Goal: Information Seeking & Learning: Learn about a topic

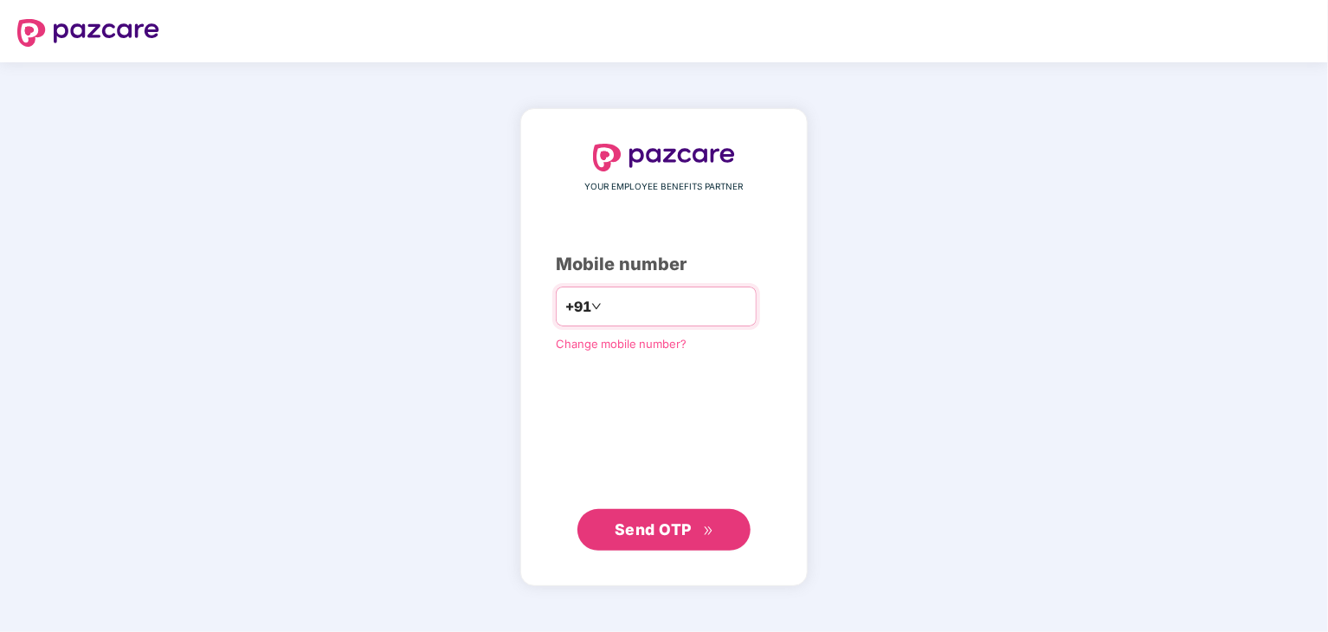
type input "**********"
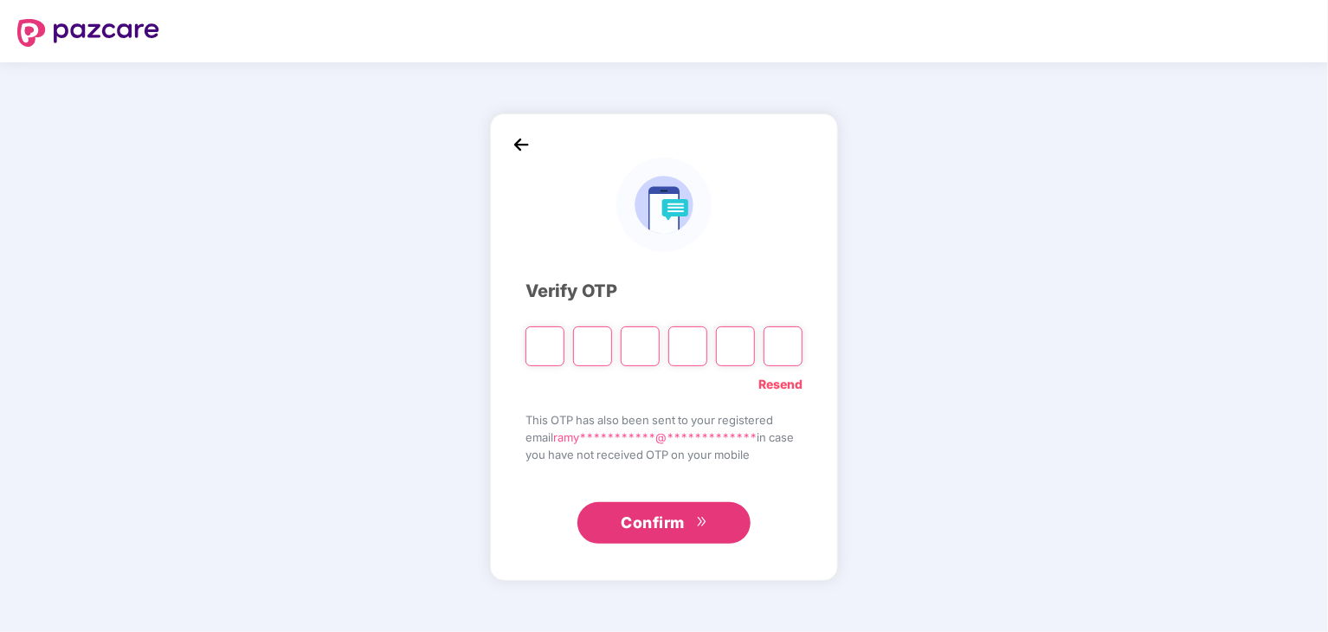
click at [1233, 420] on div "**********" at bounding box center [664, 347] width 1328 height 570
click at [538, 356] on input "Please enter verification code. Digit 1" at bounding box center [544, 346] width 39 height 40
type input "*"
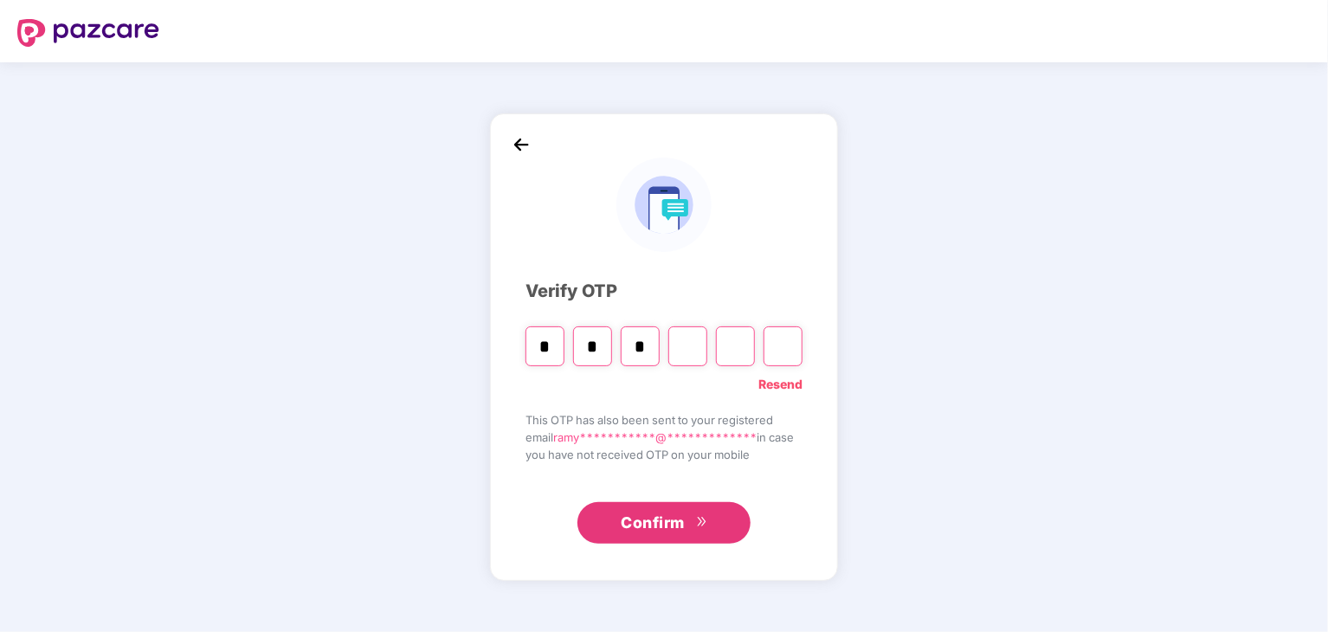
type input "*"
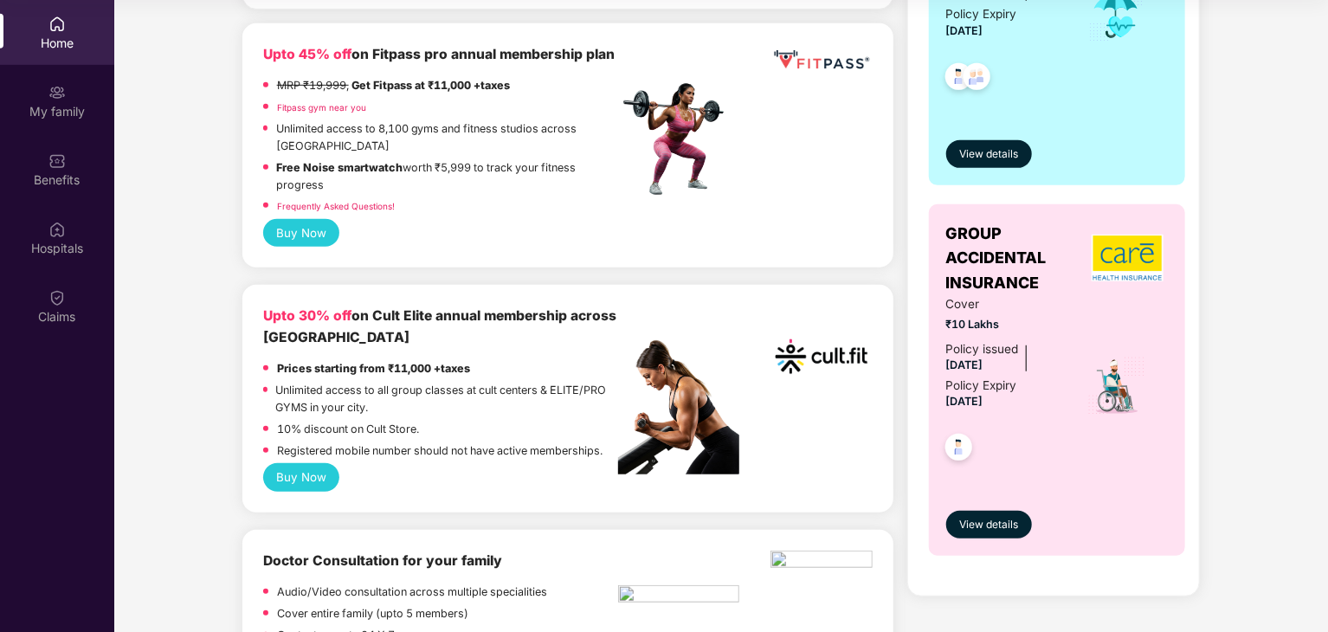
scroll to position [447, 0]
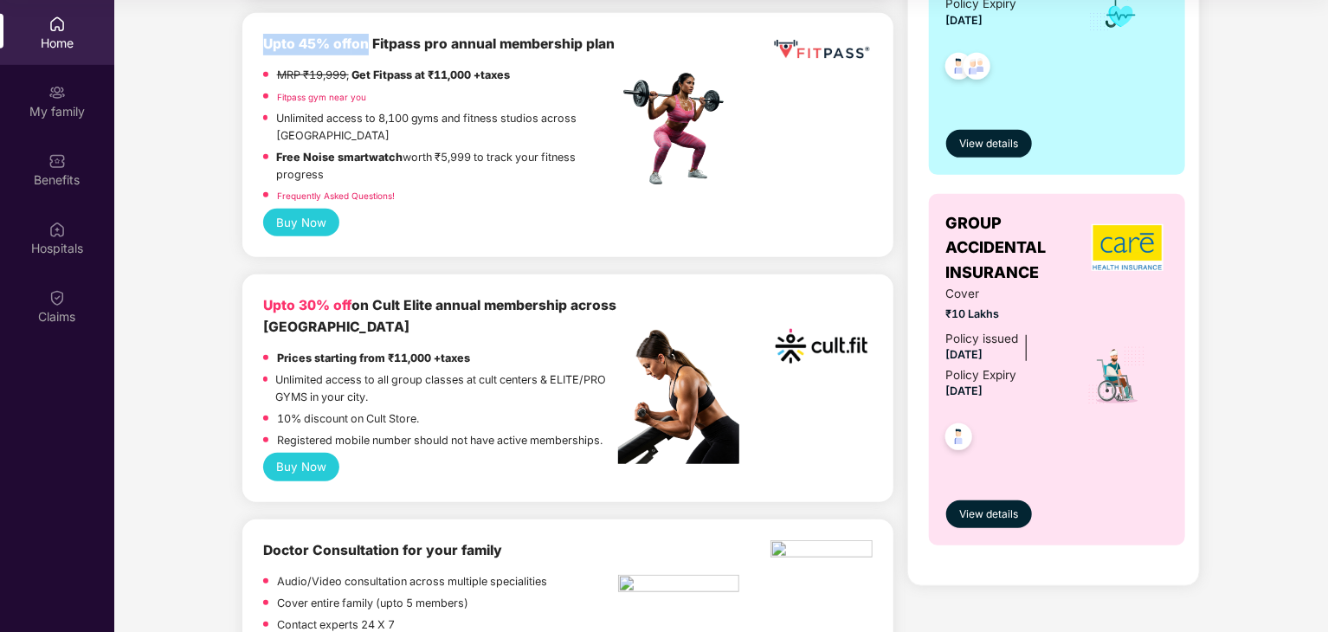
drag, startPoint x: 260, startPoint y: 42, endPoint x: 364, endPoint y: 42, distance: 103.9
click at [364, 42] on div "Upto 45% off on Fitpass pro annual membership plan MRP ₹19,999, Get Fitpass at …" at bounding box center [567, 135] width 651 height 244
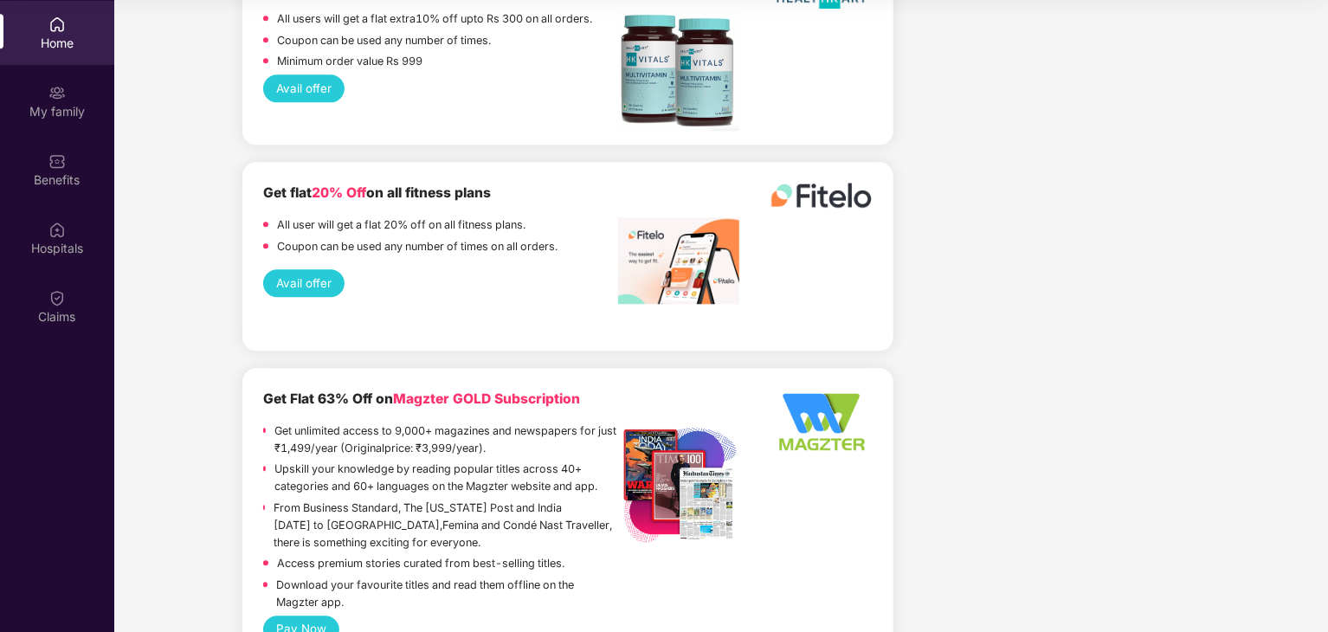
scroll to position [2102, 0]
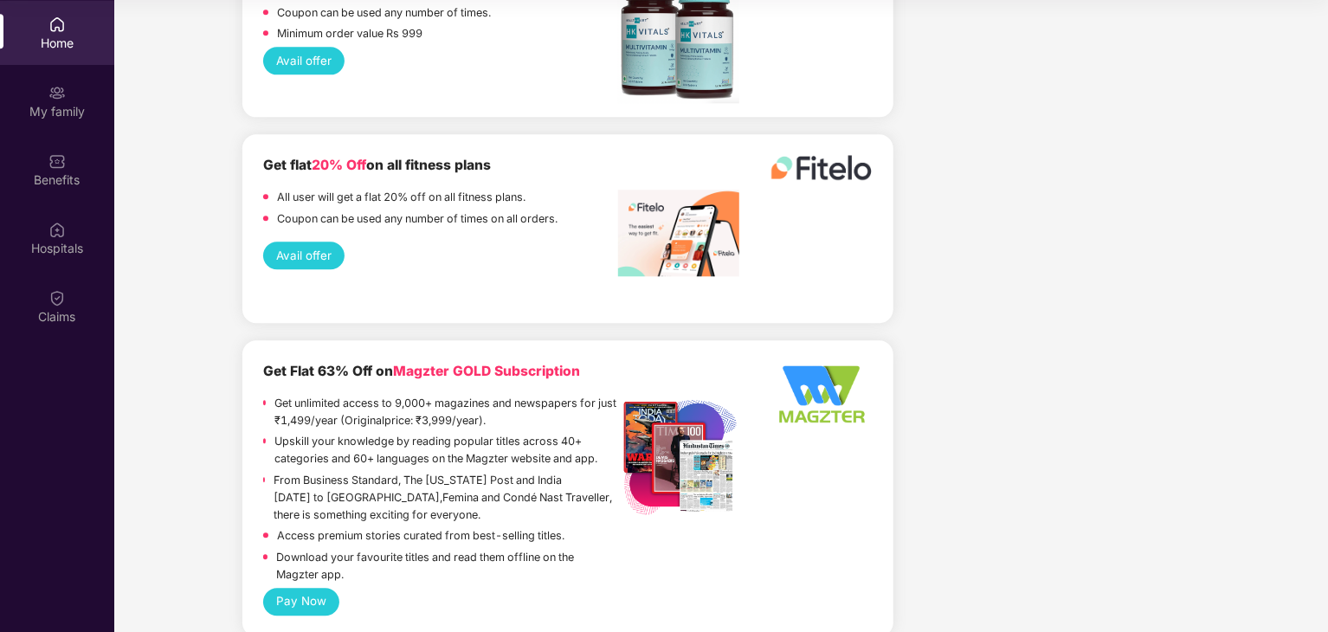
drag, startPoint x: 321, startPoint y: 251, endPoint x: 613, endPoint y: 158, distance: 306.3
click at [612, 155] on div "Get flat 20% Off on all fitness plans" at bounding box center [441, 166] width 356 height 22
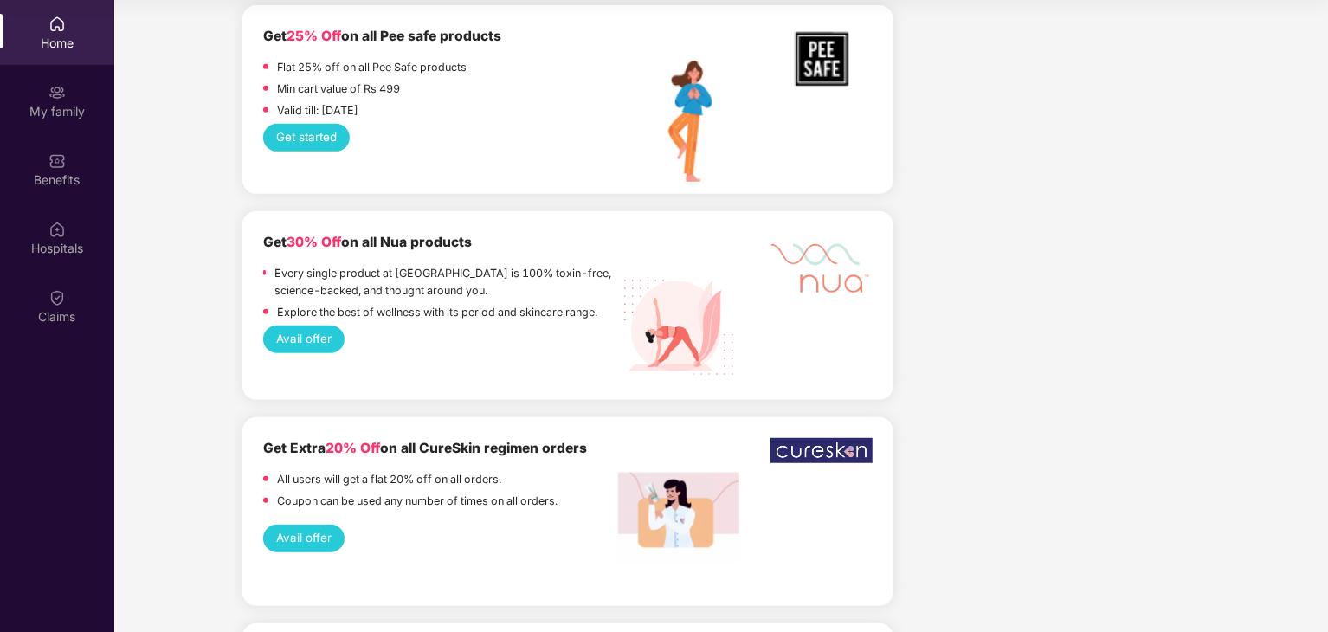
scroll to position [4200, 0]
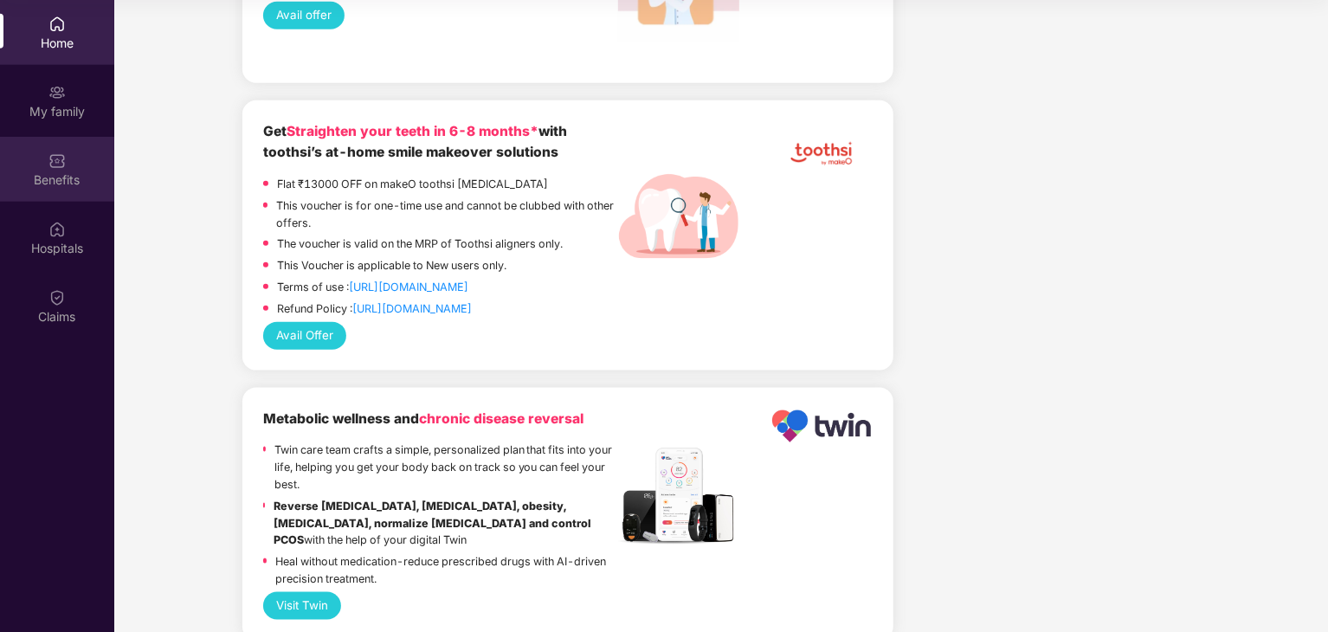
click at [68, 181] on div "Benefits" at bounding box center [57, 179] width 114 height 17
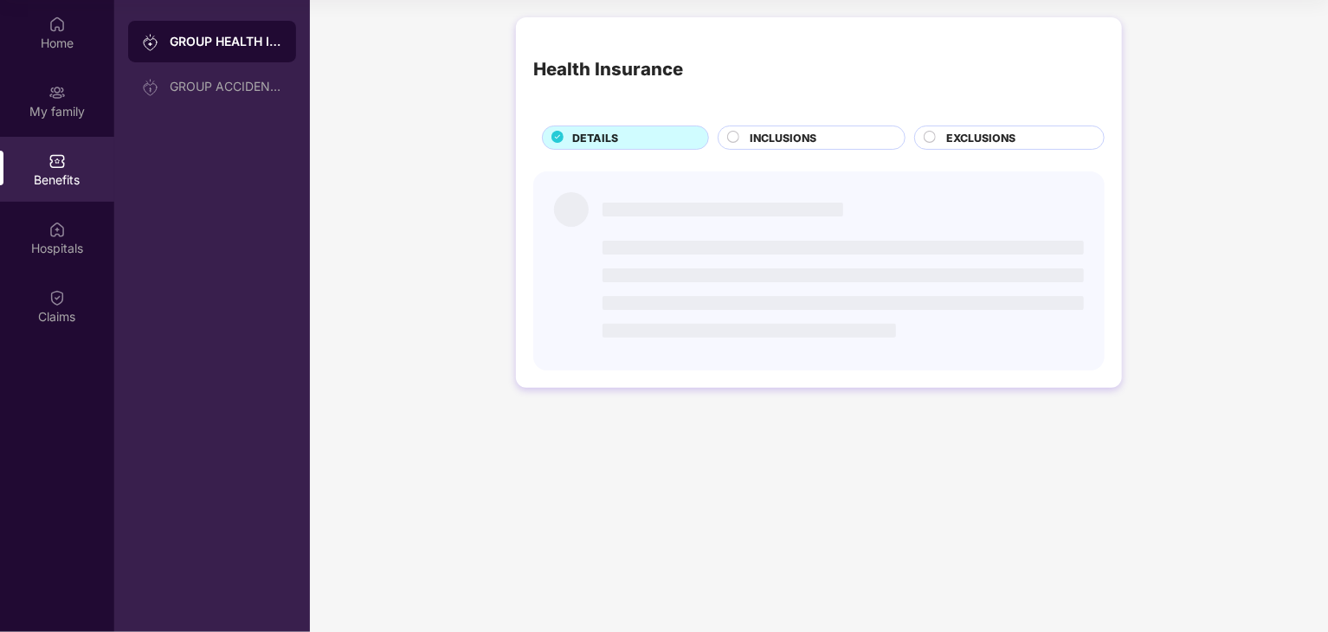
scroll to position [0, 0]
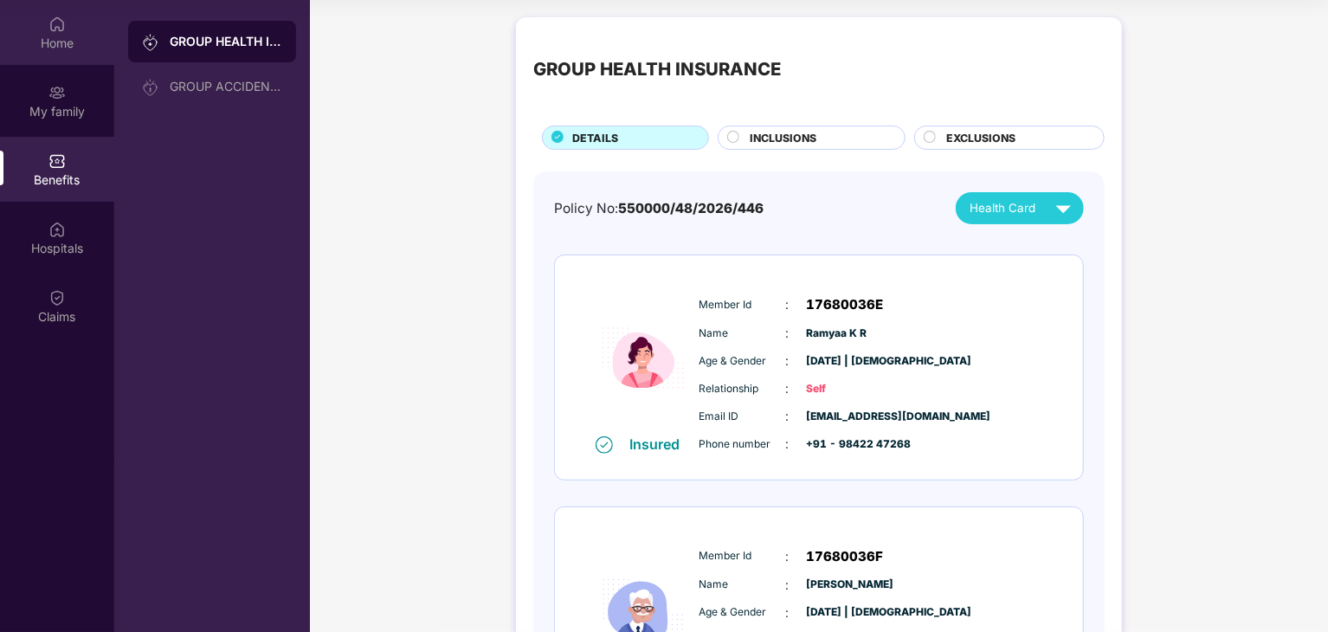
click at [65, 35] on div "Home" at bounding box center [57, 43] width 114 height 17
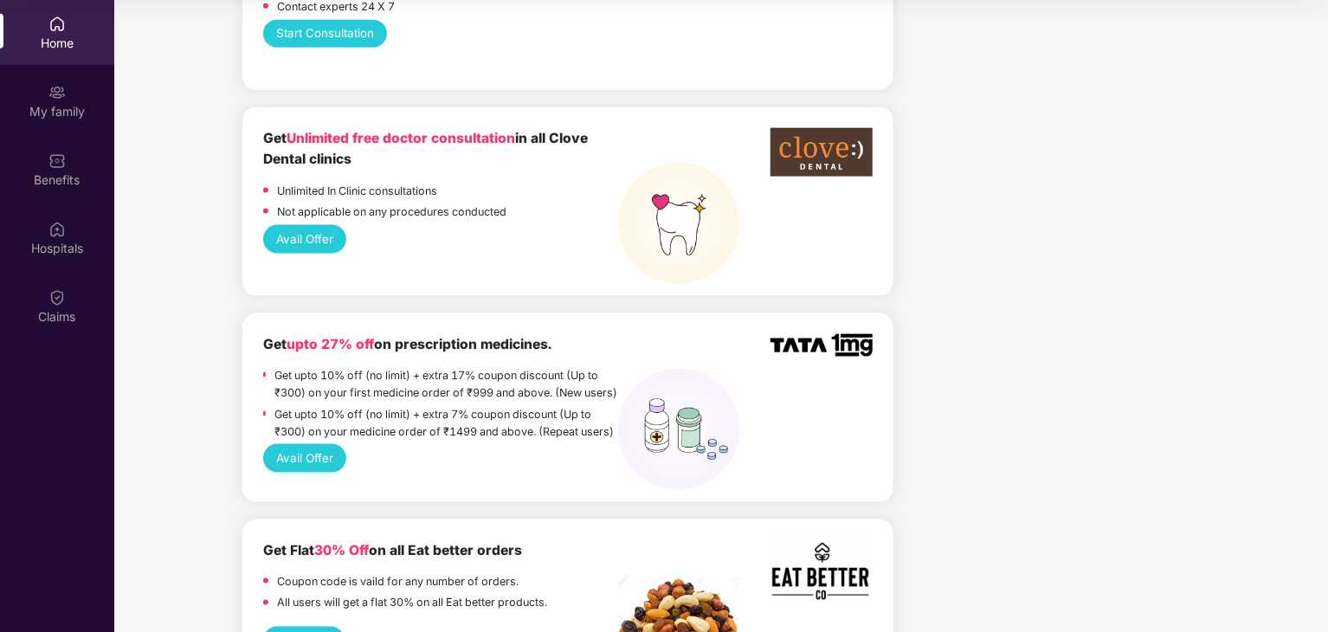
scroll to position [1066, 0]
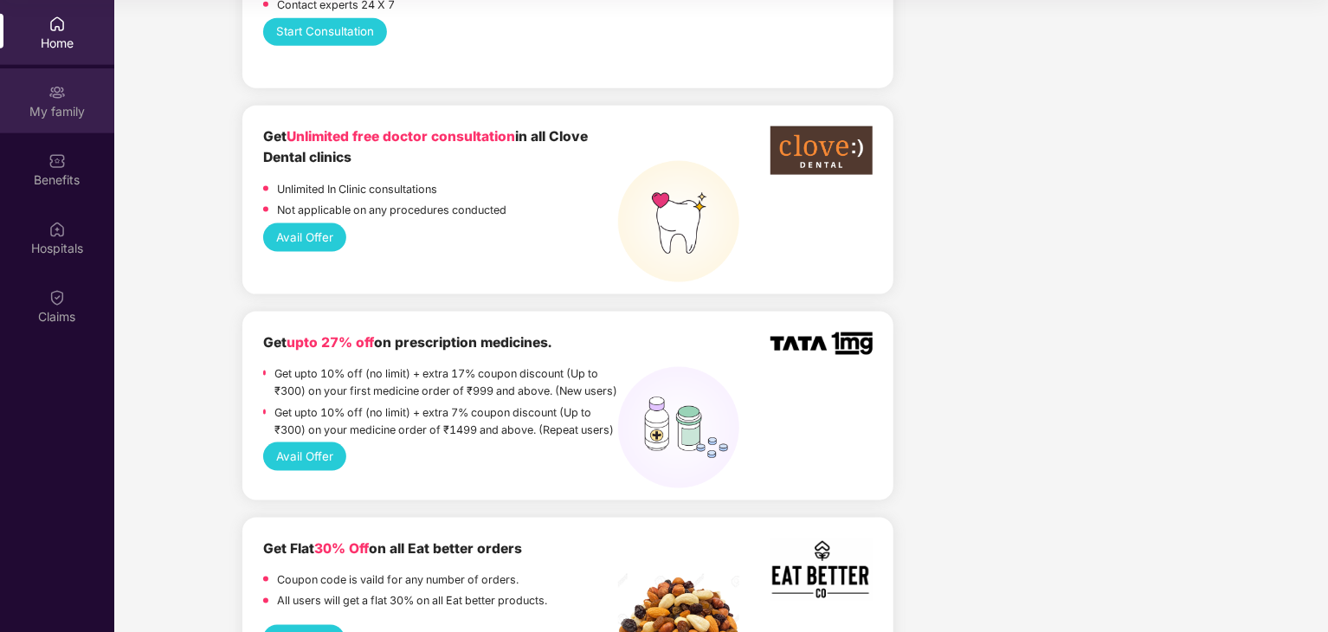
click at [59, 112] on div "My family" at bounding box center [57, 111] width 114 height 17
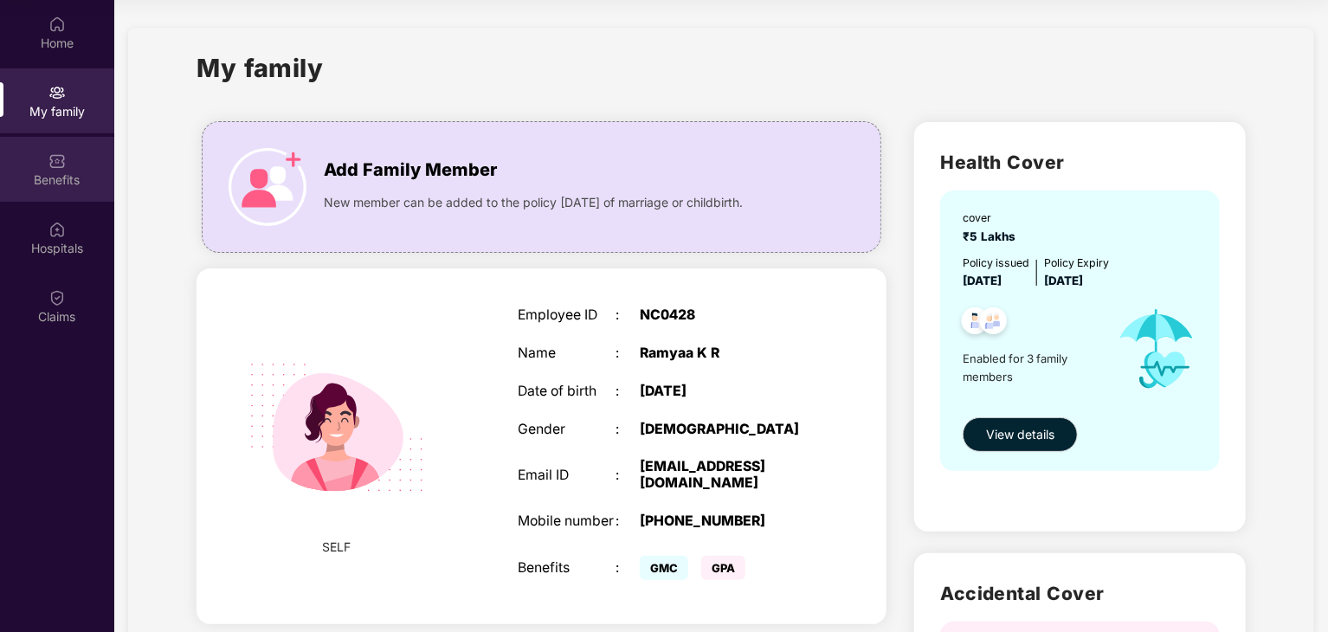
click at [68, 191] on div "Benefits" at bounding box center [57, 169] width 114 height 65
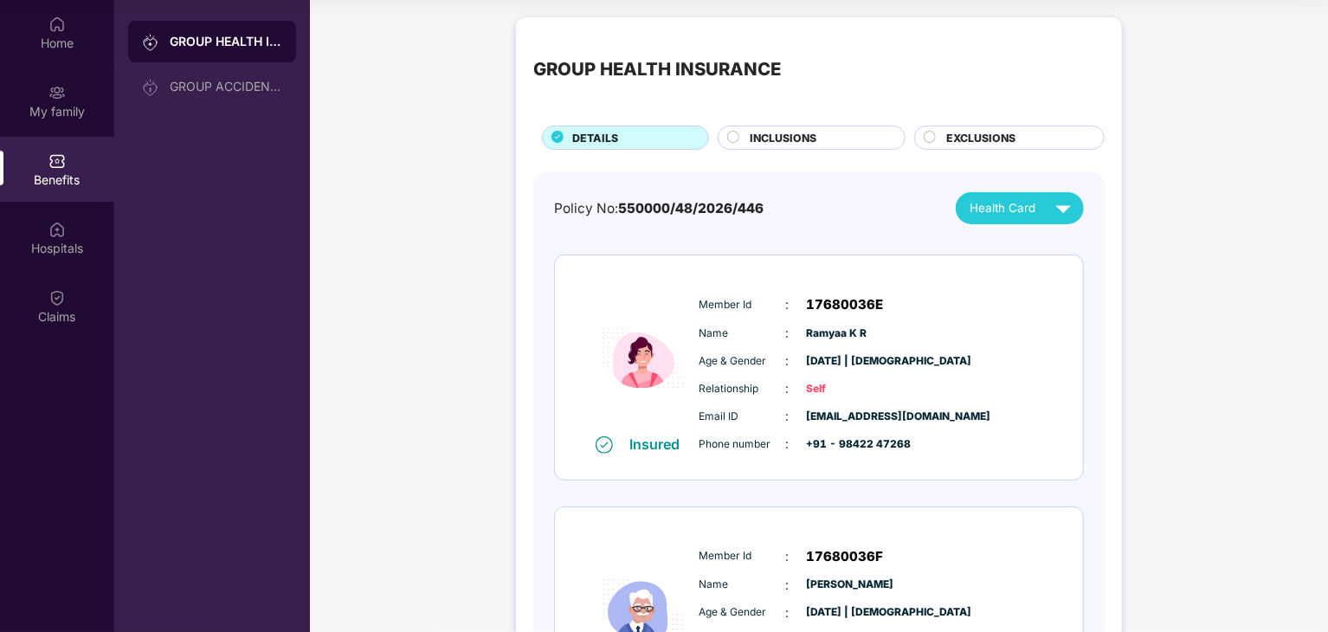
click at [747, 132] on div "INCLUSIONS" at bounding box center [818, 139] width 155 height 19
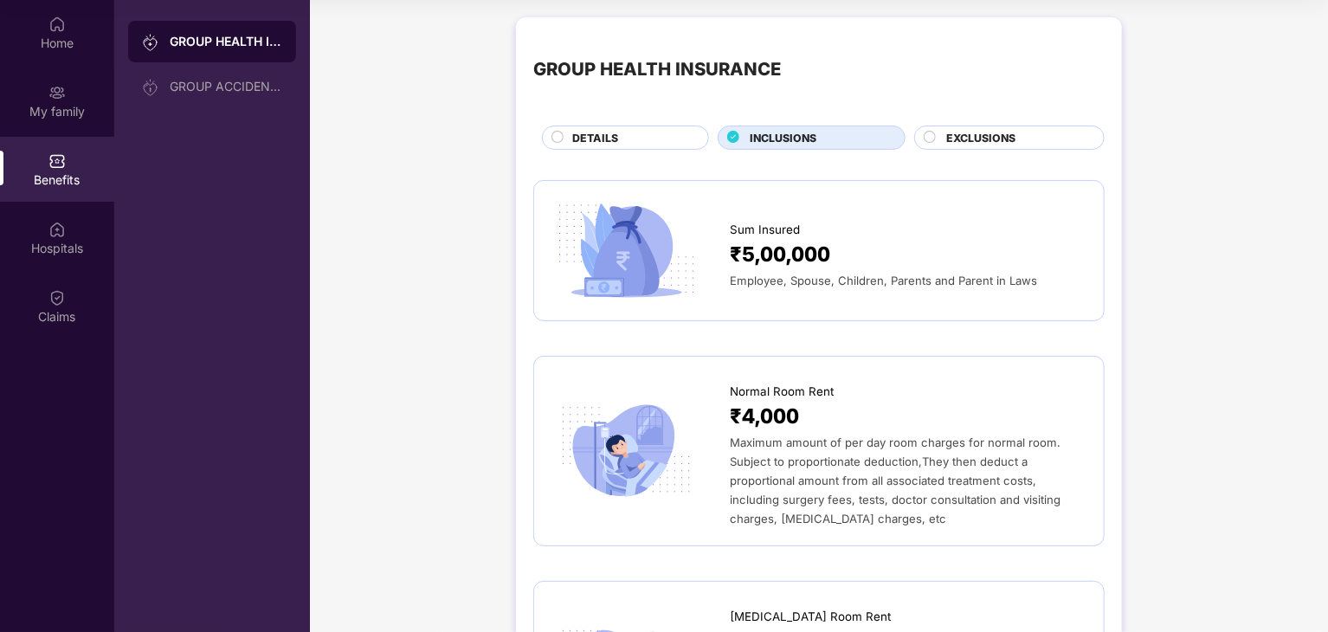
click at [1021, 128] on div "EXCLUSIONS" at bounding box center [1009, 138] width 190 height 24
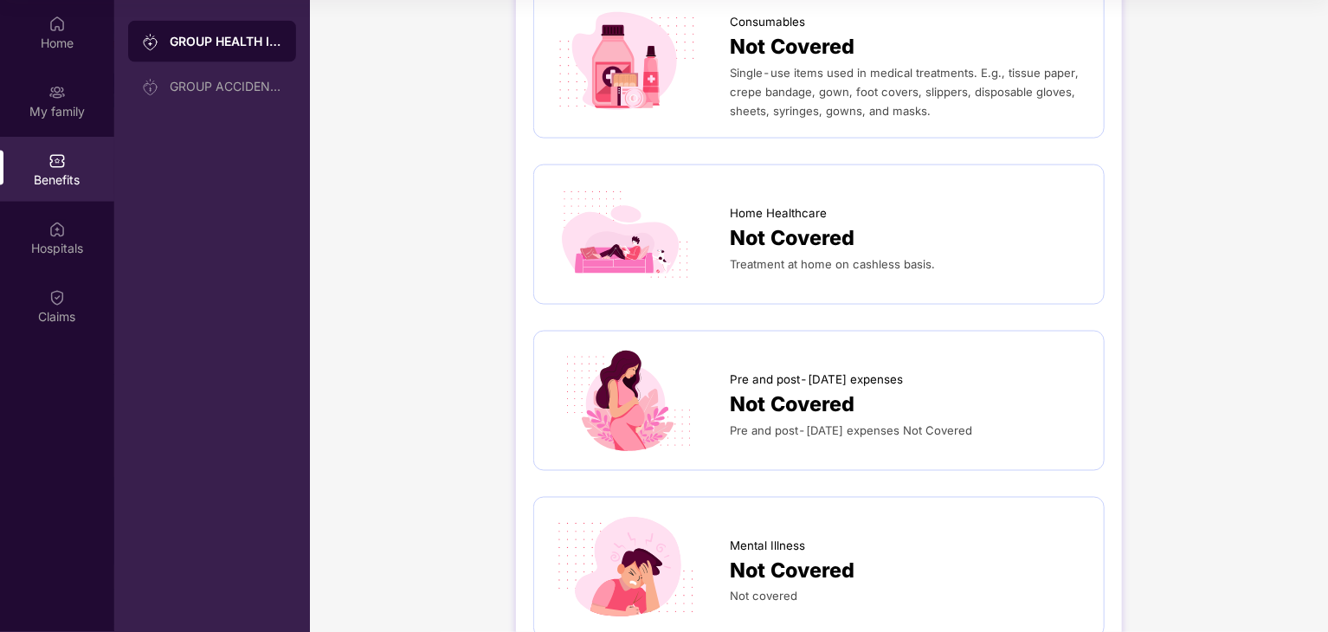
scroll to position [1266, 0]
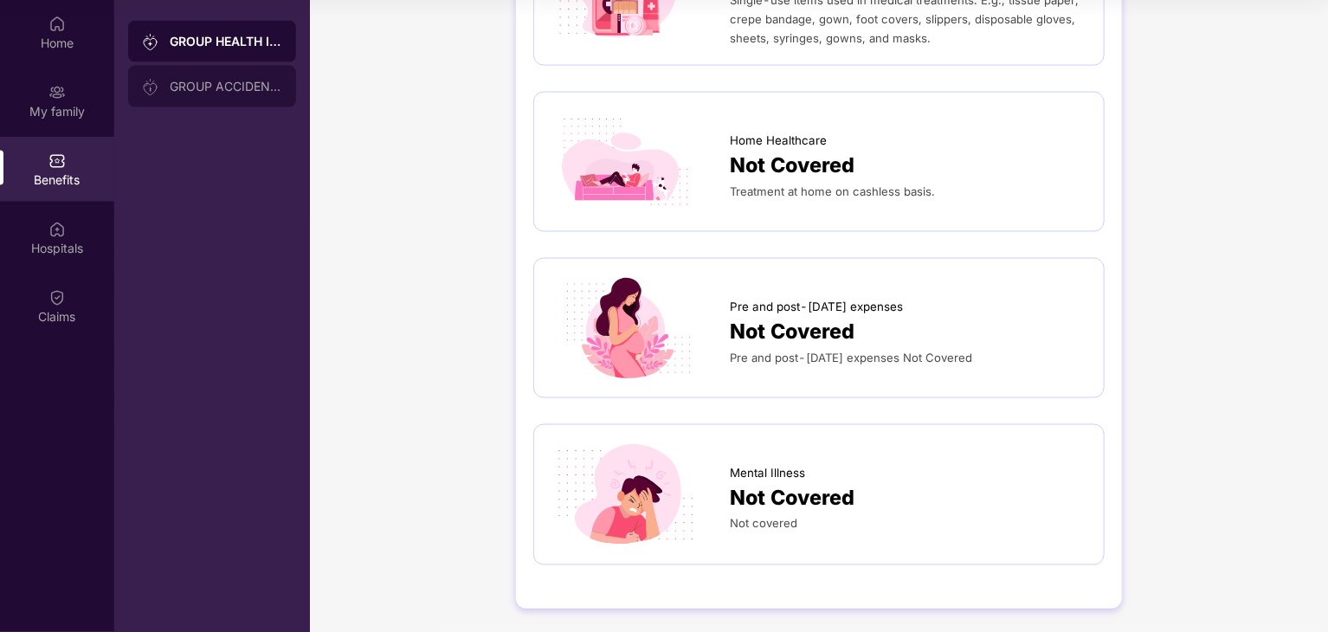
click at [238, 86] on div "GROUP ACCIDENTAL INSURANCE" at bounding box center [226, 87] width 113 height 14
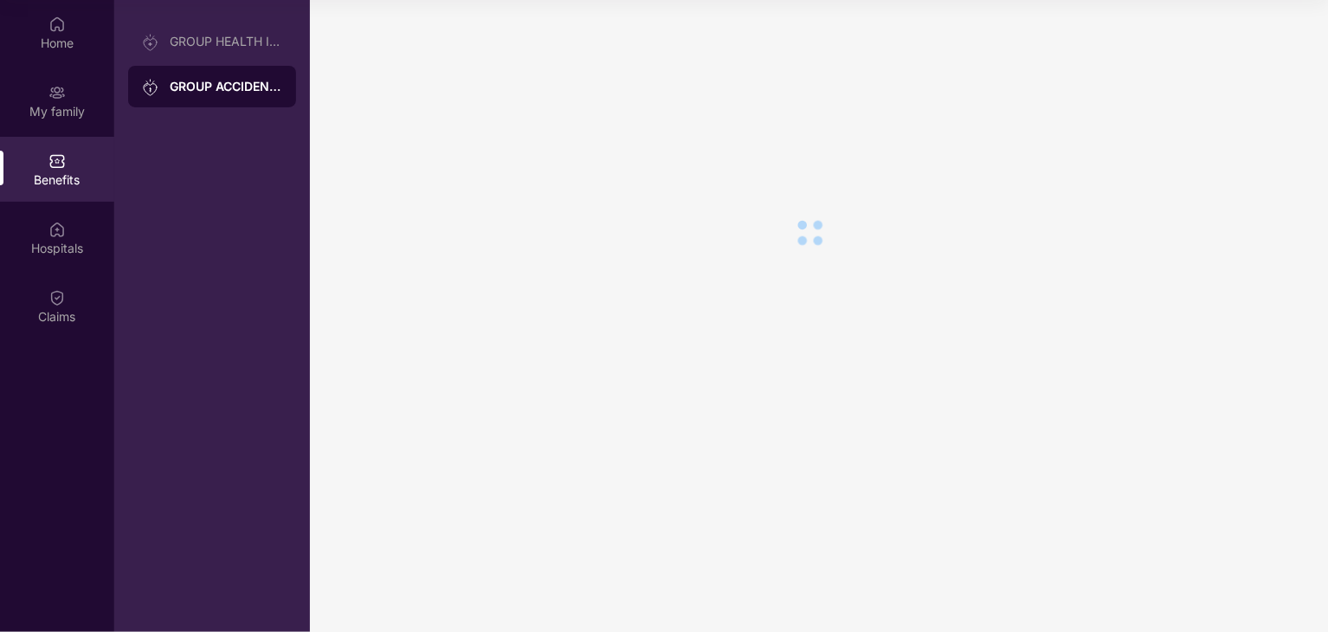
scroll to position [0, 0]
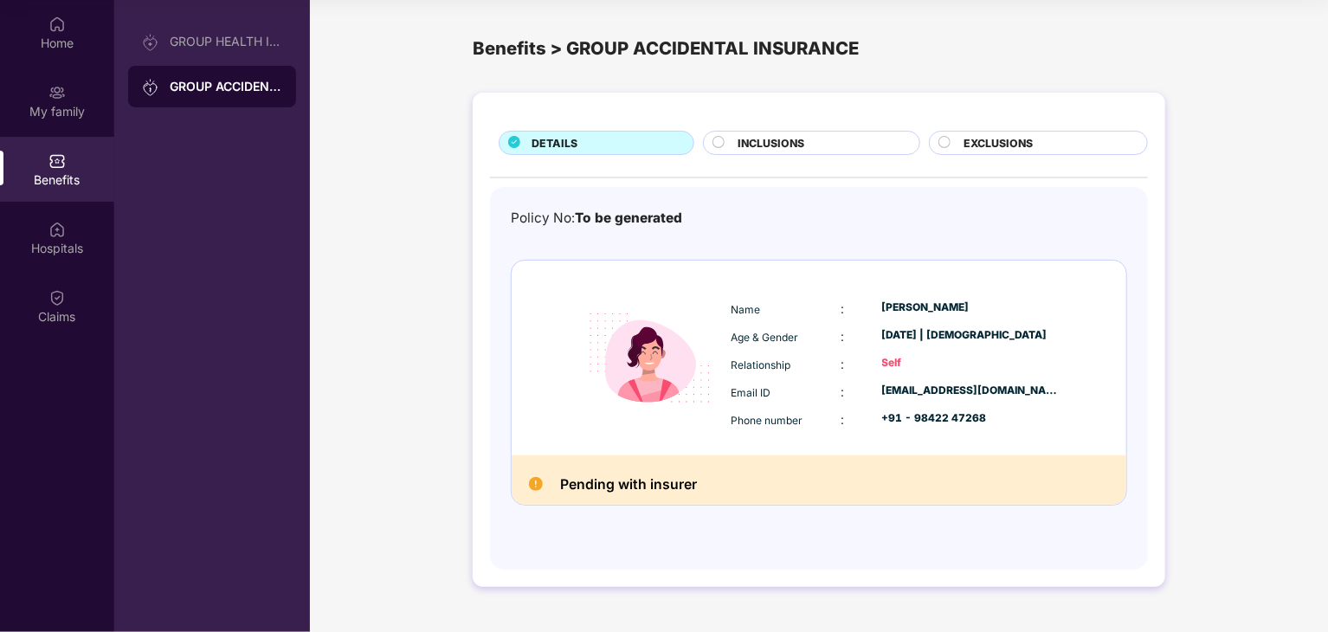
click at [748, 150] on span "INCLUSIONS" at bounding box center [771, 143] width 67 height 16
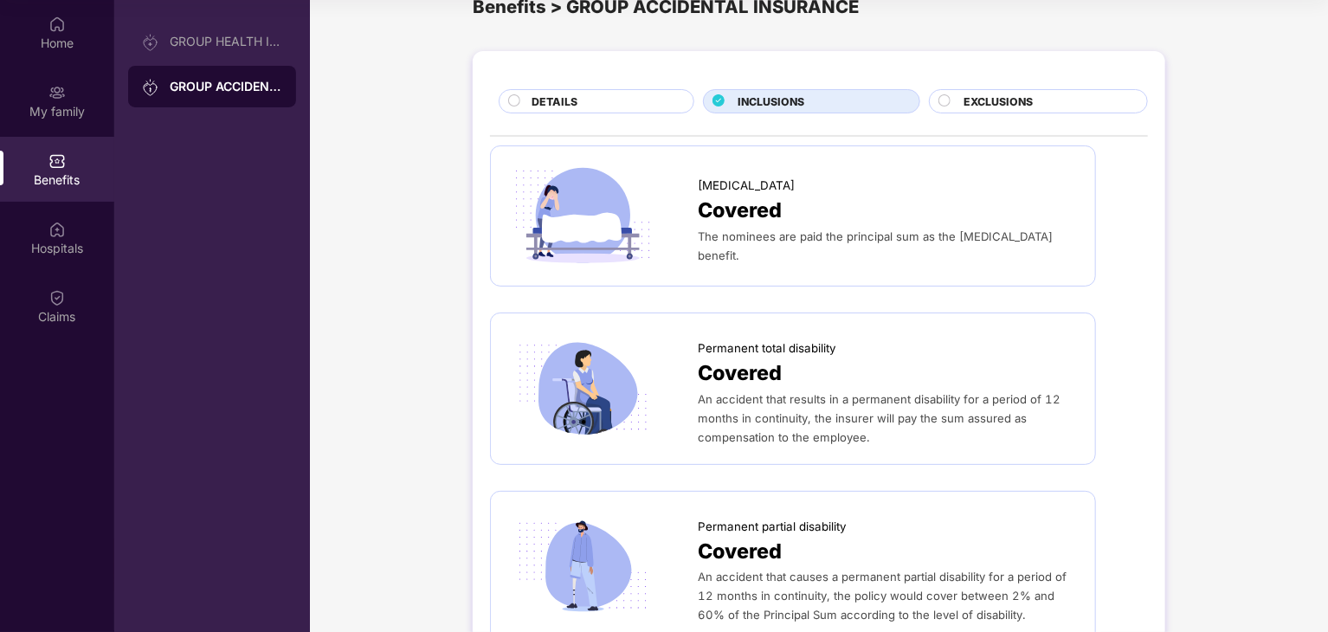
scroll to position [41, 0]
click at [975, 105] on span "EXCLUSIONS" at bounding box center [997, 102] width 69 height 16
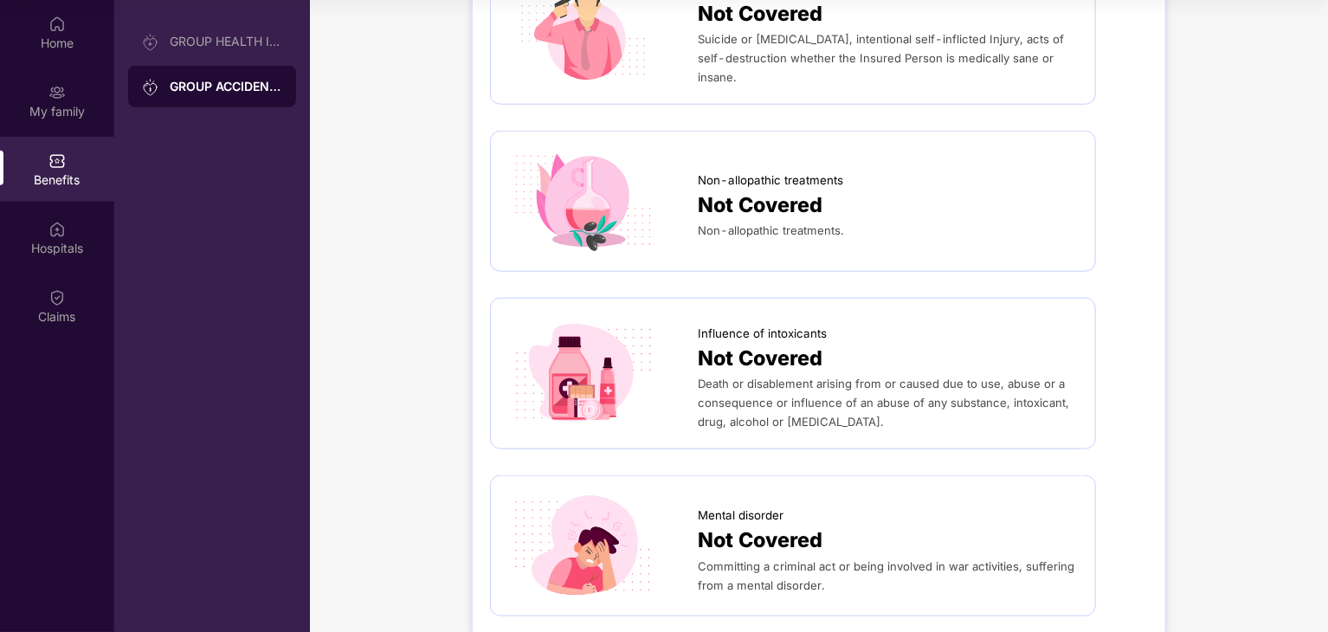
scroll to position [963, 0]
